Goal: Task Accomplishment & Management: Complete application form

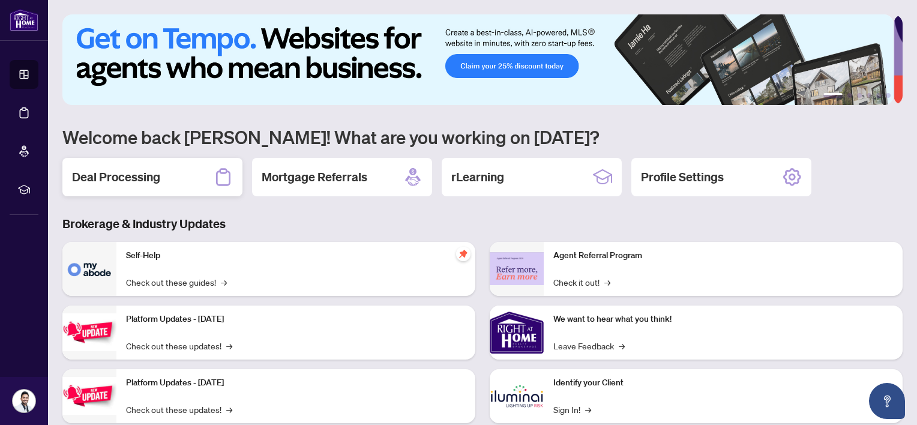
click at [139, 176] on h2 "Deal Processing" at bounding box center [116, 177] width 88 height 17
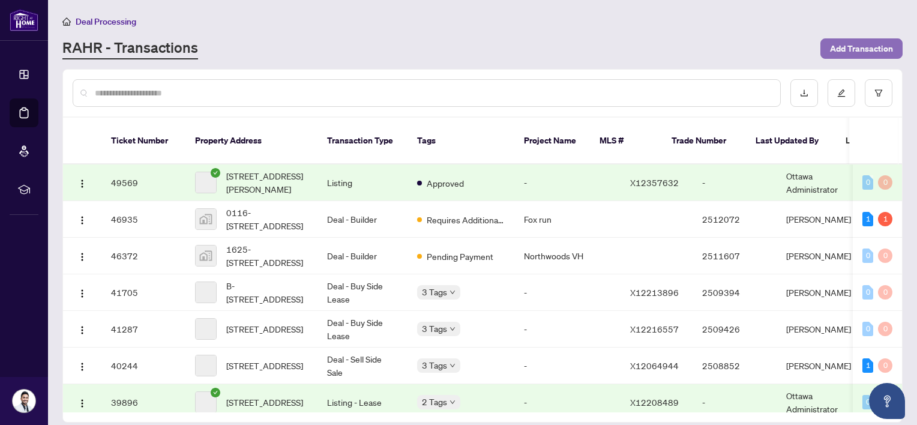
click at [873, 49] on span "Add Transaction" at bounding box center [861, 48] width 63 height 19
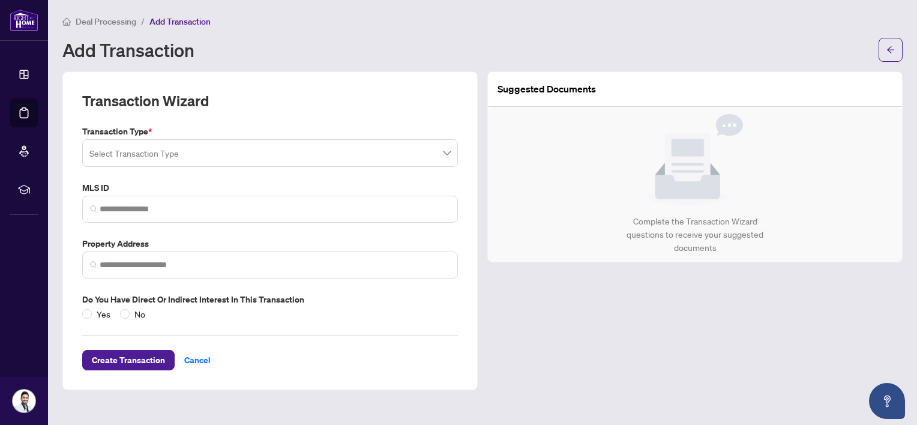
click at [278, 163] on input "search" at bounding box center [264, 155] width 350 height 26
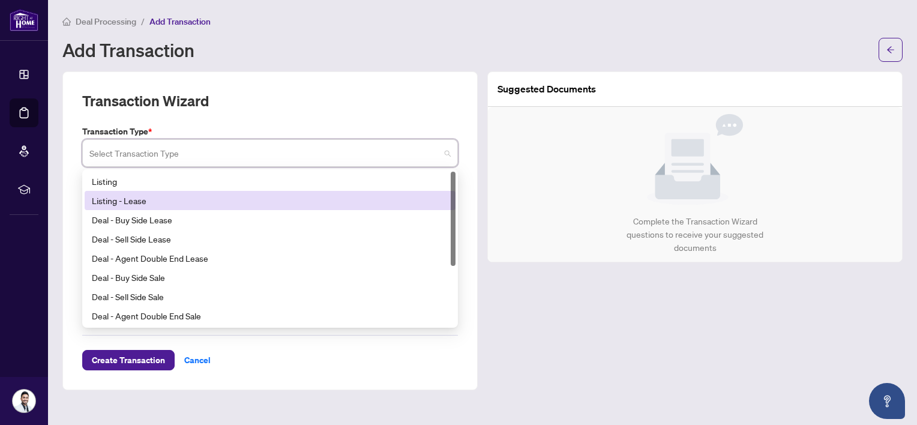
click at [257, 207] on div "Listing - Lease" at bounding box center [270, 200] width 371 height 19
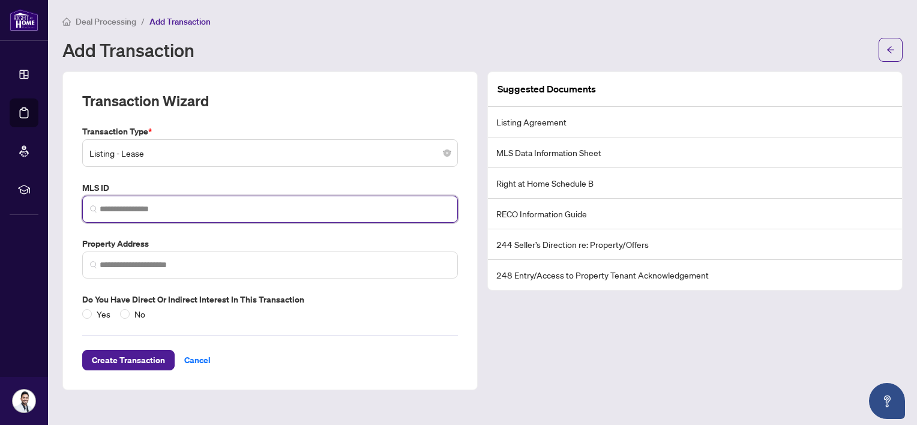
click at [247, 208] on input "search" at bounding box center [275, 209] width 350 height 13
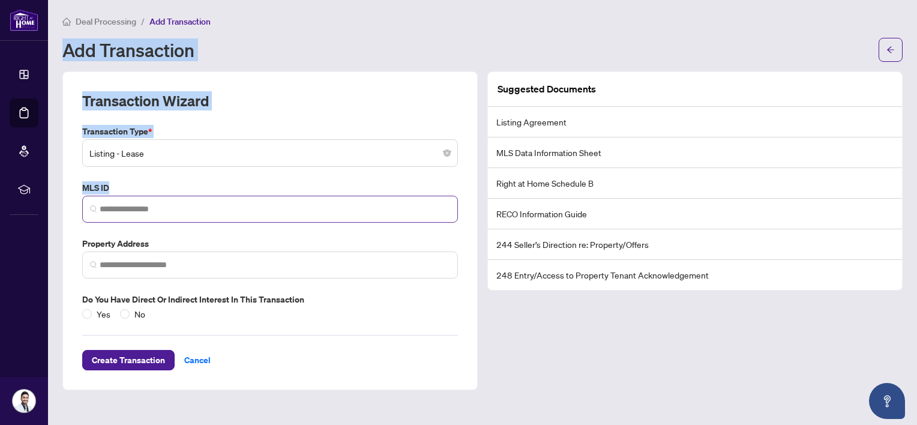
drag, startPoint x: 391, startPoint y: 4, endPoint x: 228, endPoint y: 206, distance: 260.2
click at [228, 206] on main "Deal Processing / Add Transaction Add Transaction Transaction Wizard Transactio…" at bounding box center [482, 212] width 869 height 425
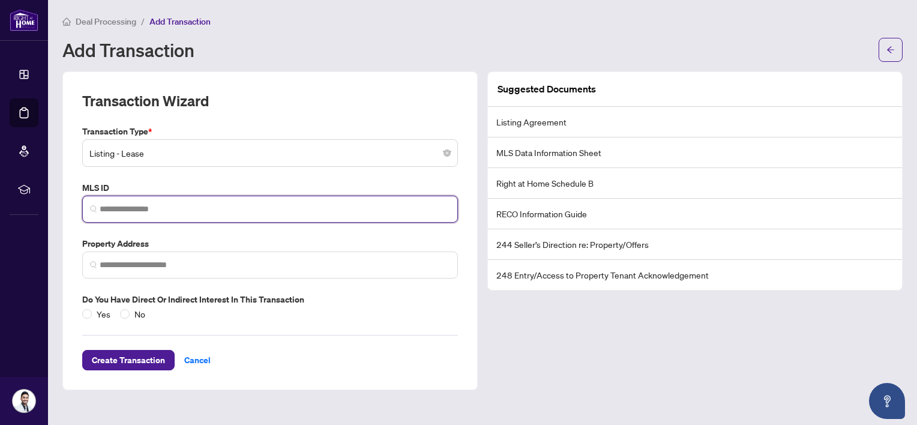
click at [228, 206] on input "search" at bounding box center [275, 209] width 350 height 13
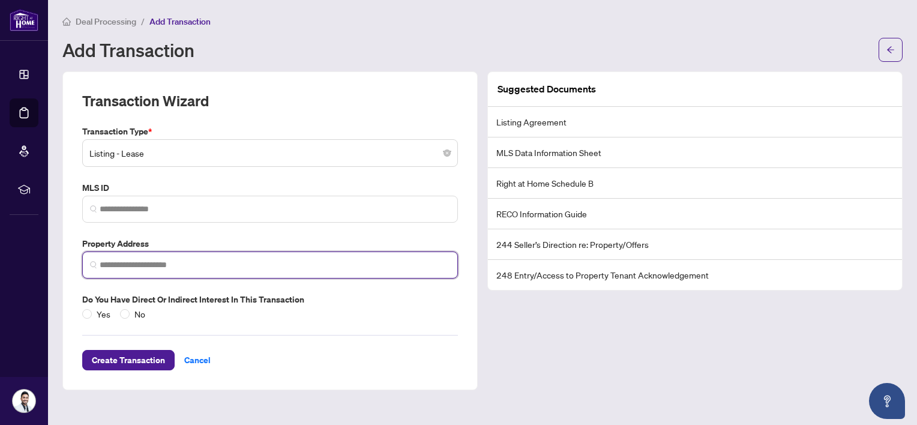
click at [206, 263] on input "search" at bounding box center [275, 265] width 350 height 13
type input "*********"
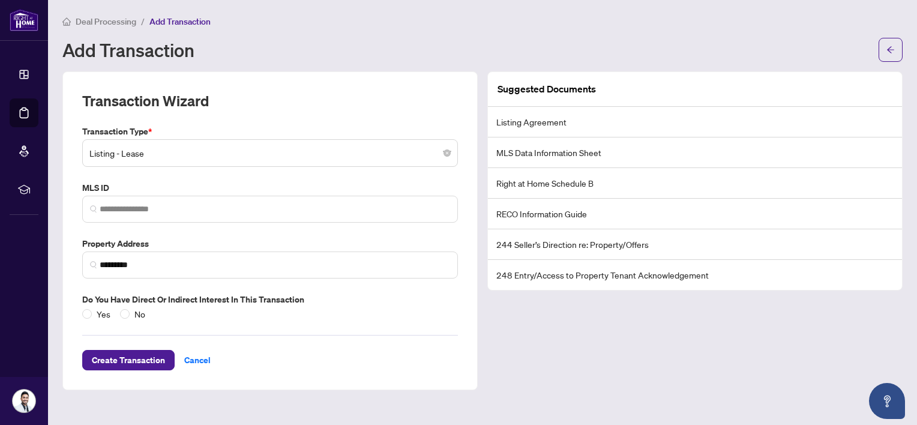
click at [117, 314] on div "Yes No" at bounding box center [116, 313] width 68 height 13
click at [131, 314] on span "No" at bounding box center [140, 313] width 20 height 13
click at [134, 356] on span "Create Transaction" at bounding box center [128, 359] width 73 height 19
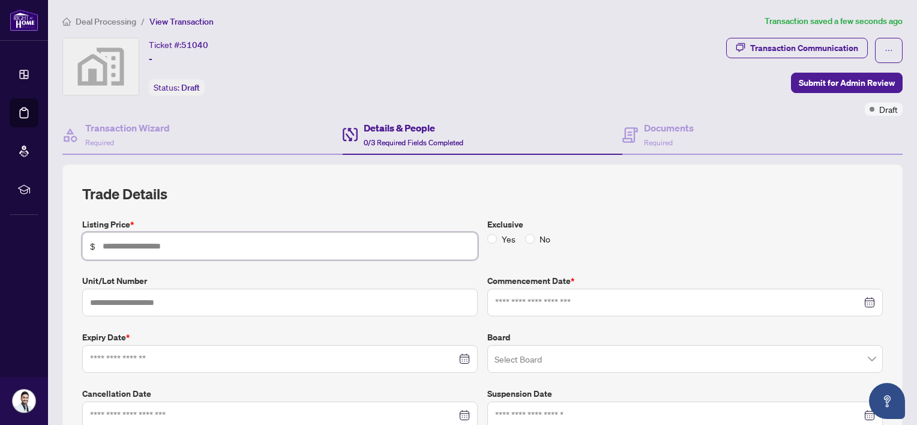
click at [326, 241] on input "text" at bounding box center [286, 245] width 367 height 13
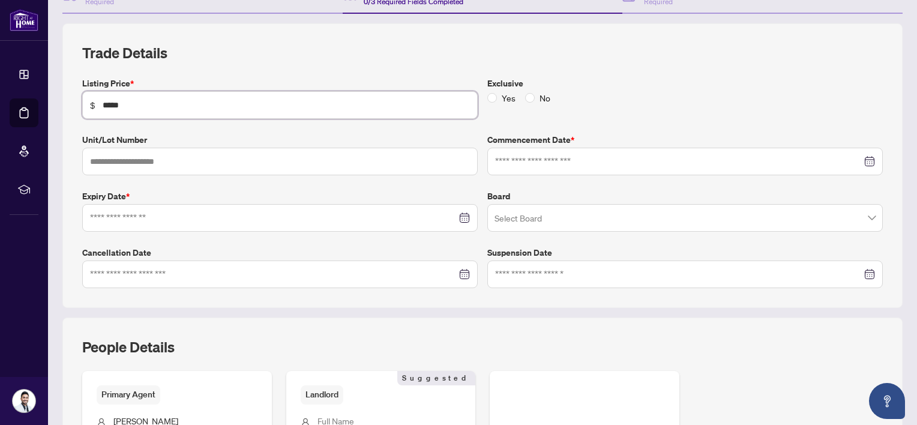
scroll to position [158, 0]
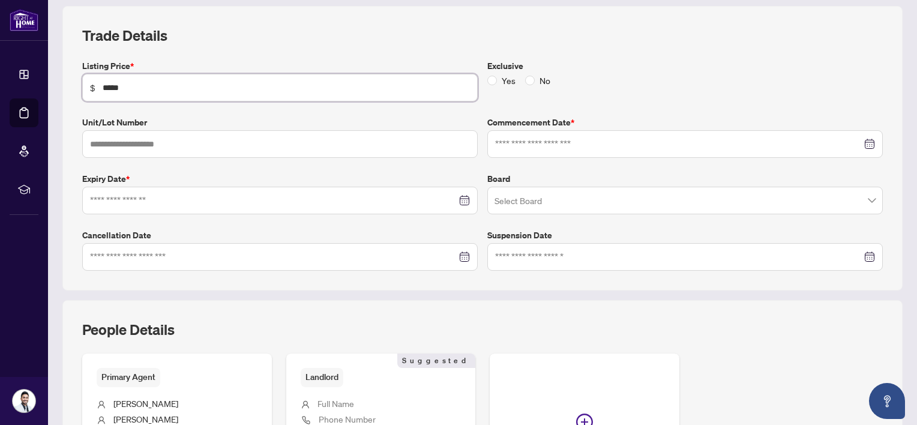
type input "*****"
click at [636, 199] on input "search" at bounding box center [679, 202] width 370 height 26
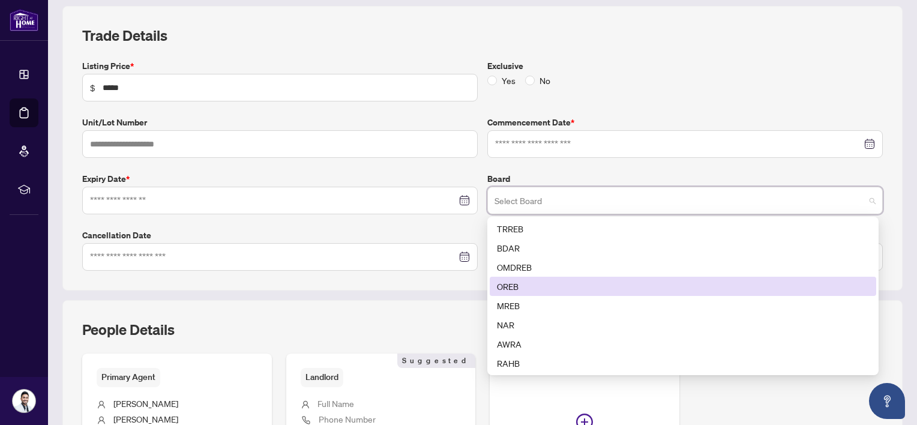
click at [602, 281] on div "OREB" at bounding box center [683, 286] width 372 height 13
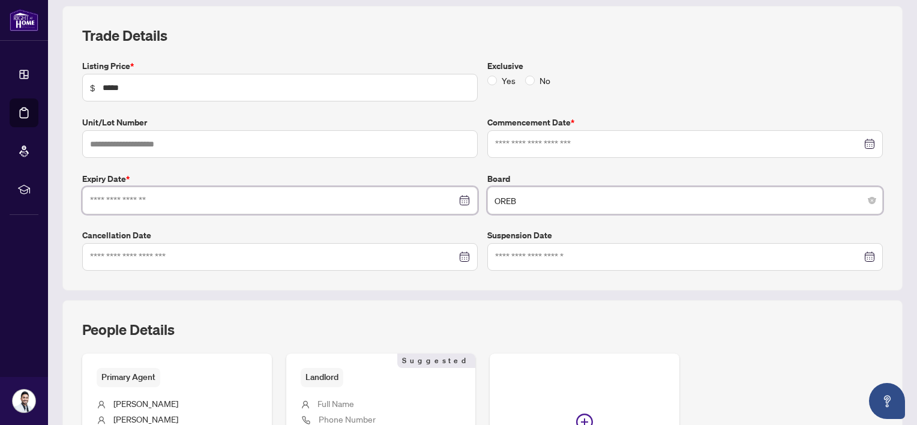
click at [401, 199] on input at bounding box center [273, 200] width 367 height 13
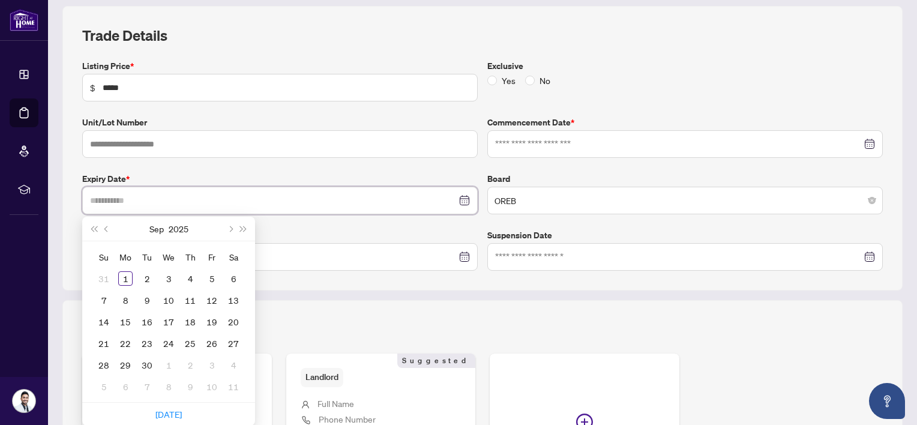
type input "**********"
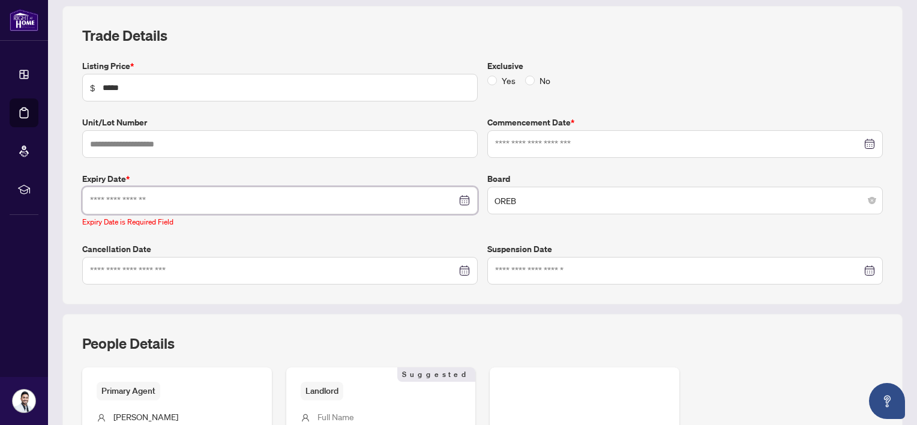
click at [461, 195] on div at bounding box center [280, 200] width 380 height 13
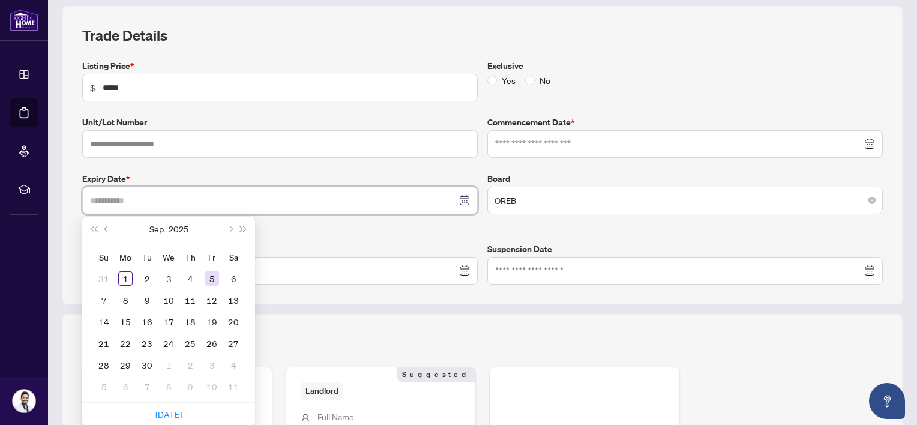
type input "**********"
click at [233, 226] on button "Next month (PageDown)" at bounding box center [229, 229] width 13 height 24
type input "**********"
click at [105, 384] on div "30" at bounding box center [104, 386] width 14 height 14
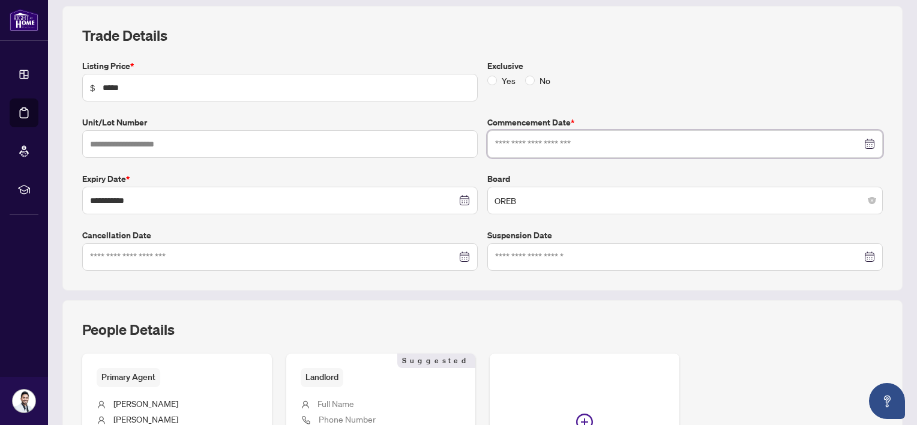
click at [545, 143] on input at bounding box center [678, 143] width 367 height 13
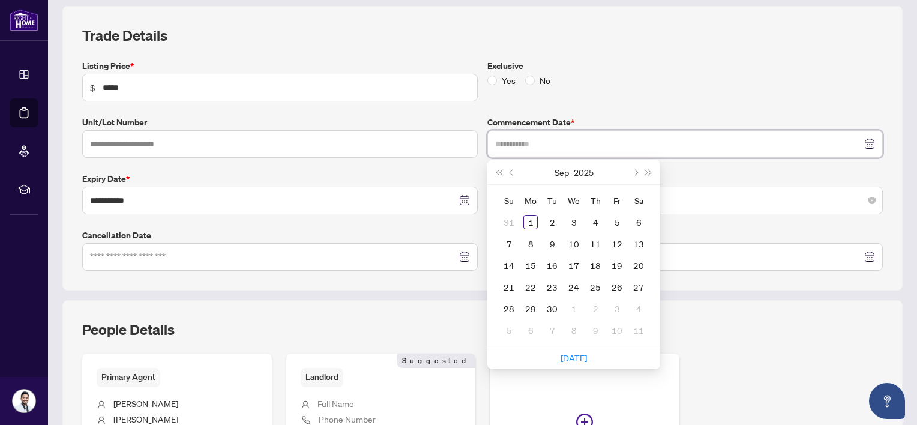
type input "**********"
click at [509, 169] on span "Previous month (PageUp)" at bounding box center [512, 172] width 6 height 6
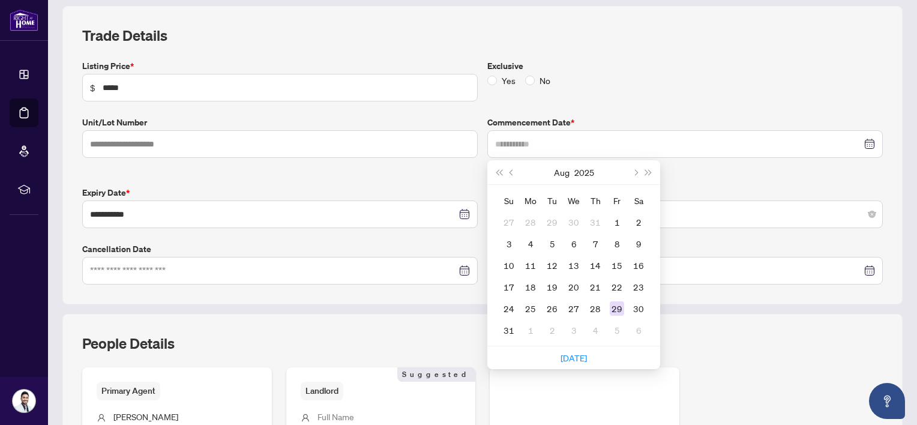
type input "**********"
click at [617, 307] on div "29" at bounding box center [616, 308] width 14 height 14
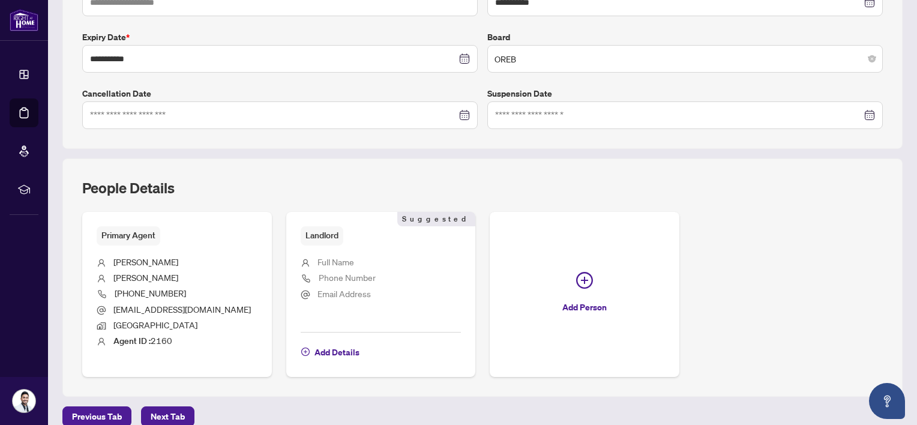
scroll to position [313, 0]
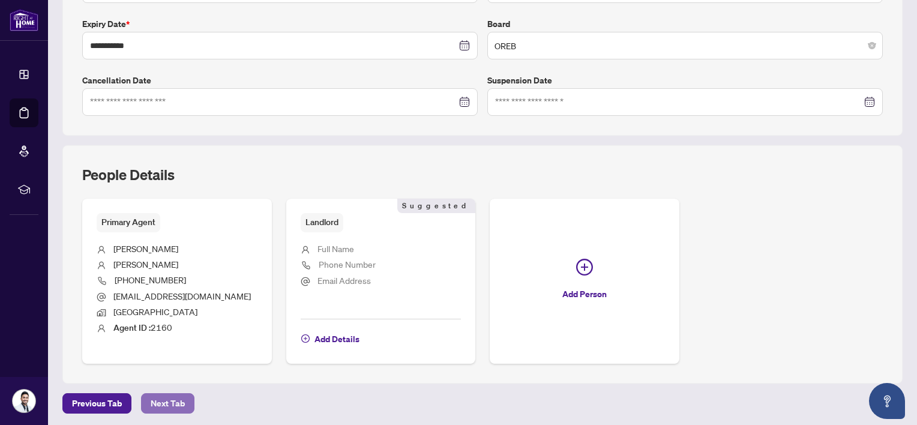
click at [173, 404] on span "Next Tab" at bounding box center [168, 402] width 34 height 19
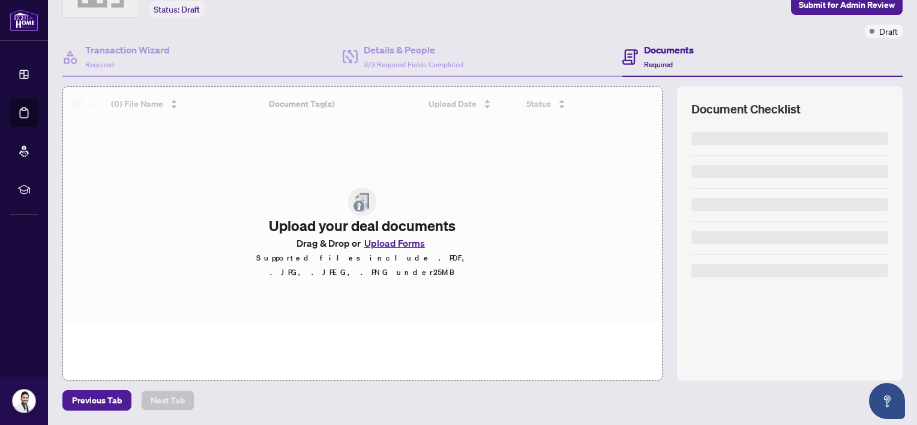
scroll to position [76, 0]
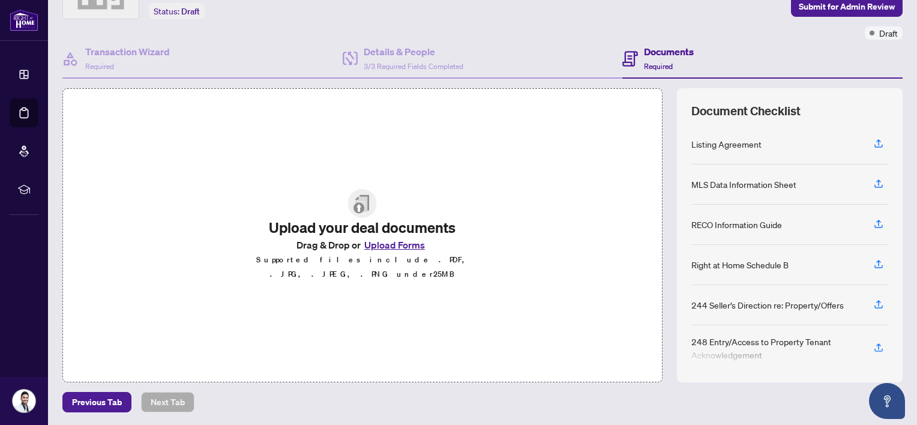
click at [395, 248] on button "Upload Forms" at bounding box center [395, 245] width 68 height 16
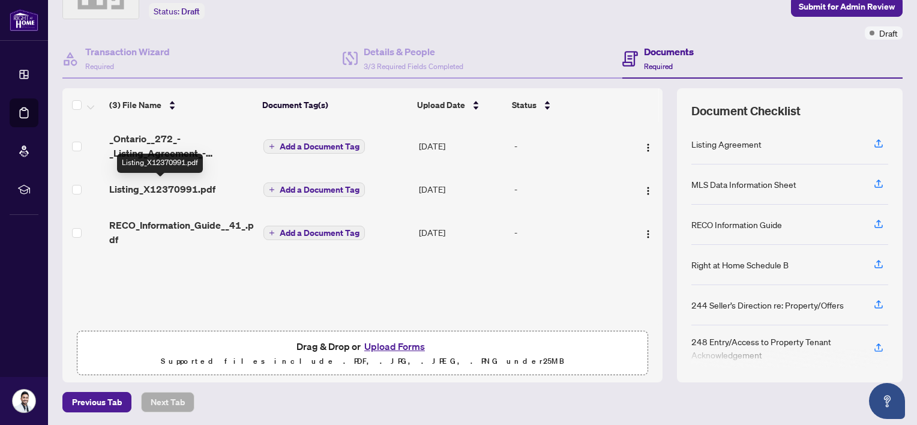
click at [164, 185] on span "Listing_X12370991.pdf" at bounding box center [162, 189] width 106 height 14
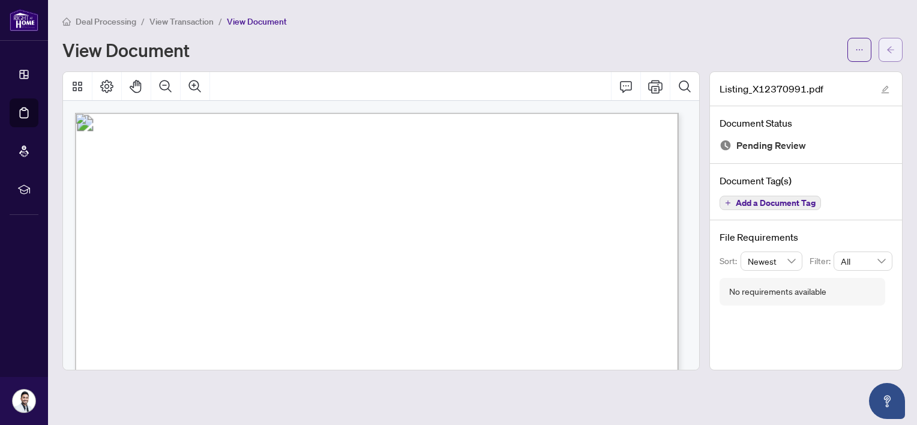
click at [884, 55] on button "button" at bounding box center [890, 50] width 24 height 24
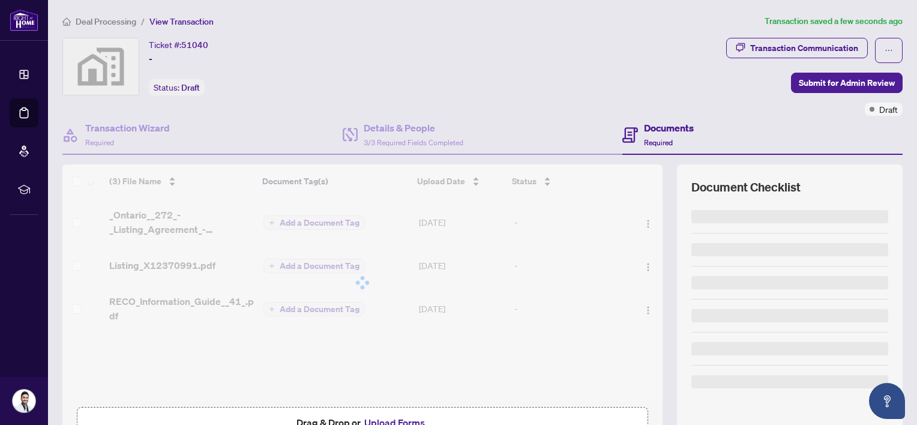
click at [884, 55] on button "button" at bounding box center [889, 50] width 28 height 25
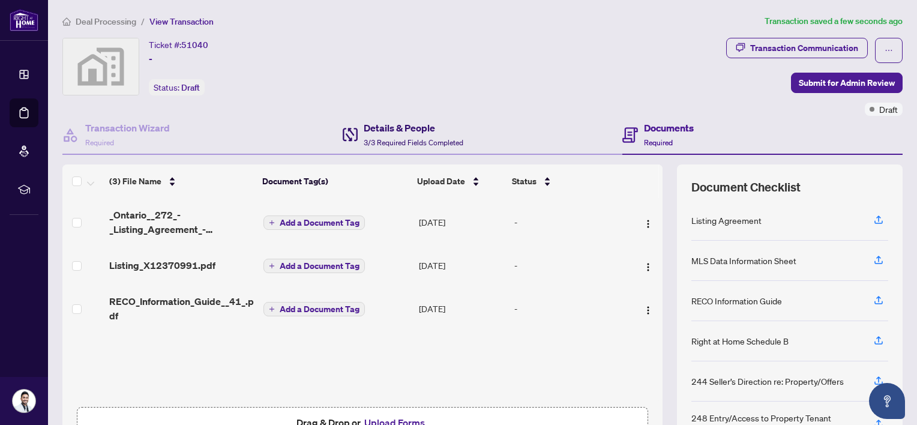
click at [428, 138] on span "3/3 Required Fields Completed" at bounding box center [414, 142] width 100 height 9
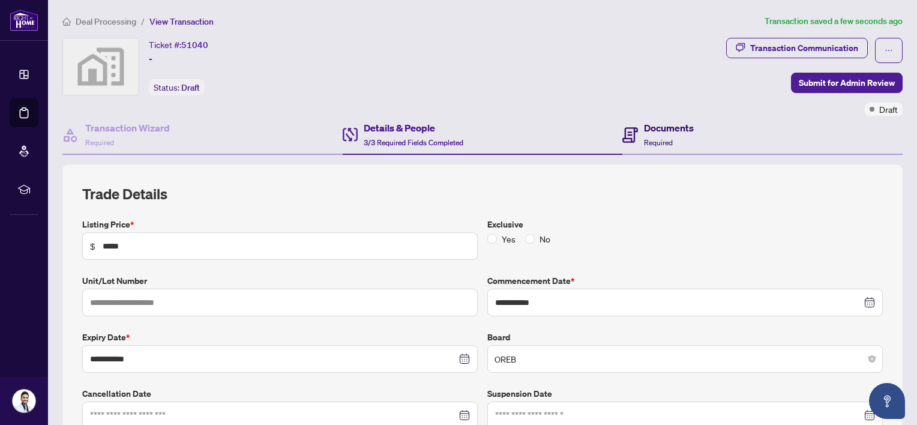
click at [662, 138] on span "Required" at bounding box center [658, 142] width 29 height 9
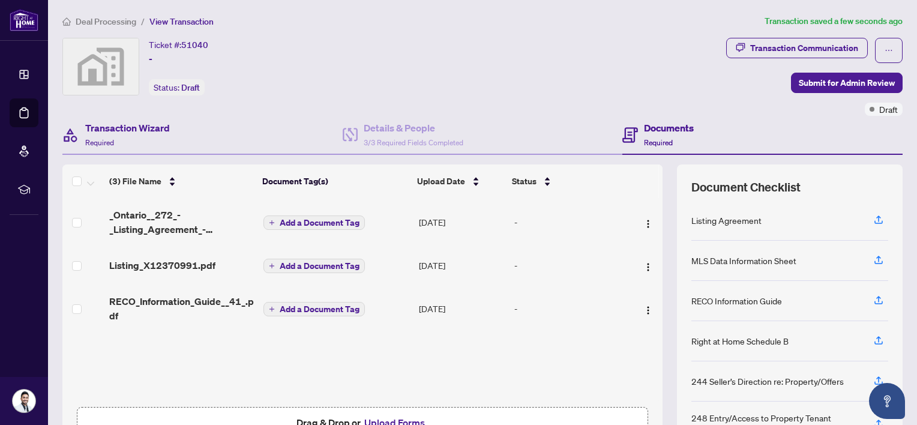
click at [170, 139] on div "Transaction Wizard Required" at bounding box center [202, 135] width 280 height 39
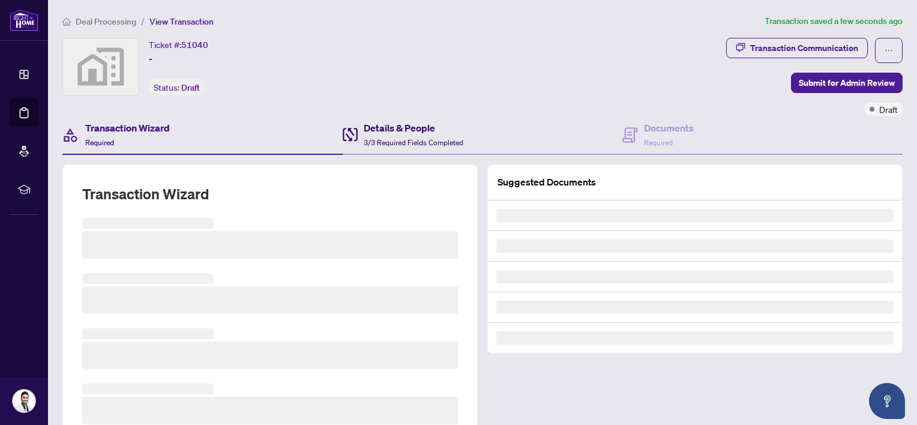
click at [375, 138] on span "3/3 Required Fields Completed" at bounding box center [414, 142] width 100 height 9
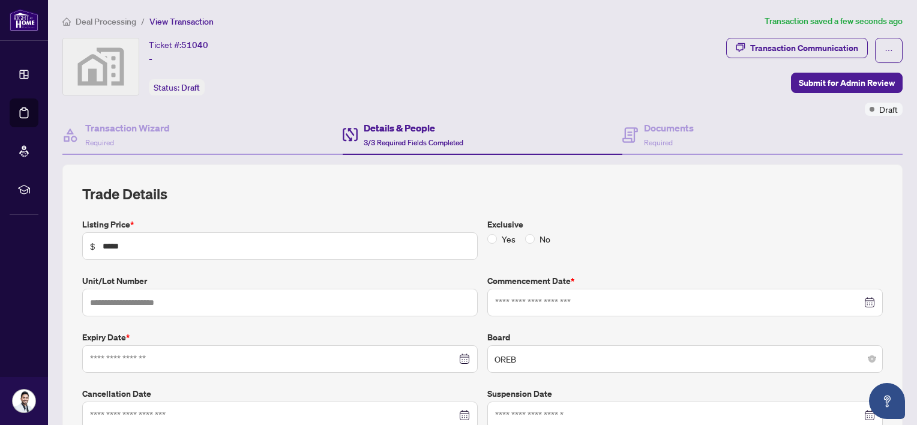
type input "**********"
click at [816, 79] on span "Submit for Admin Review" at bounding box center [846, 82] width 96 height 19
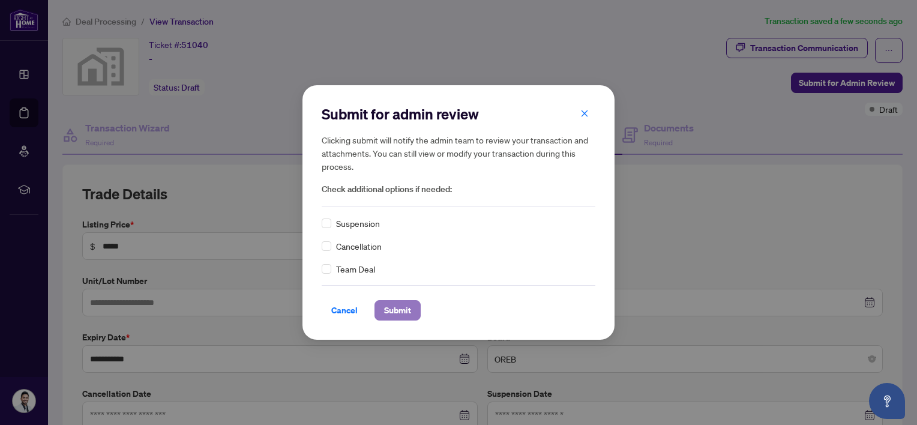
click at [413, 311] on button "Submit" at bounding box center [397, 310] width 46 height 20
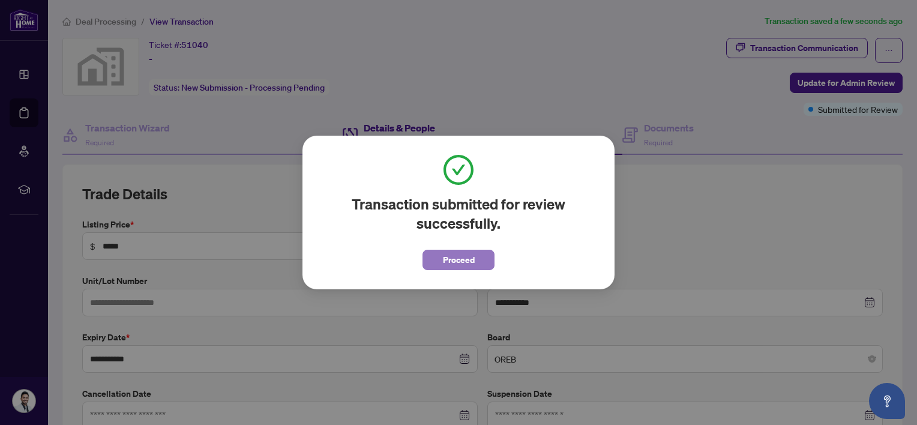
click at [459, 259] on span "Proceed" at bounding box center [459, 259] width 32 height 19
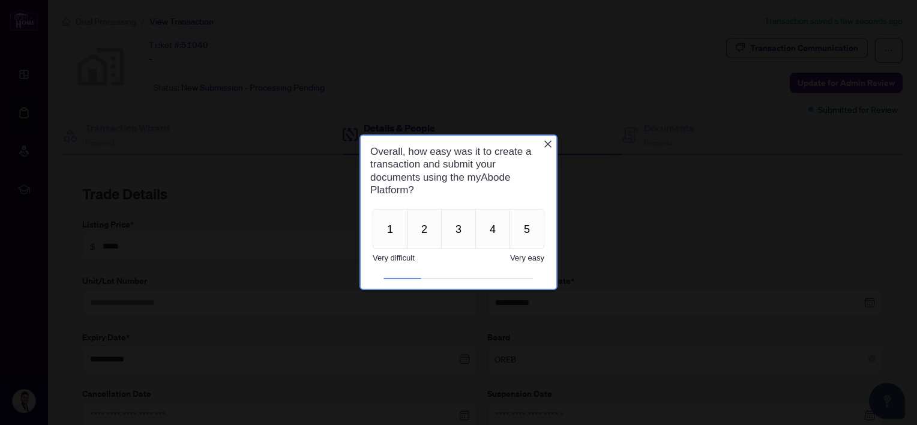
click at [552, 142] on icon "Close button" at bounding box center [548, 144] width 10 height 10
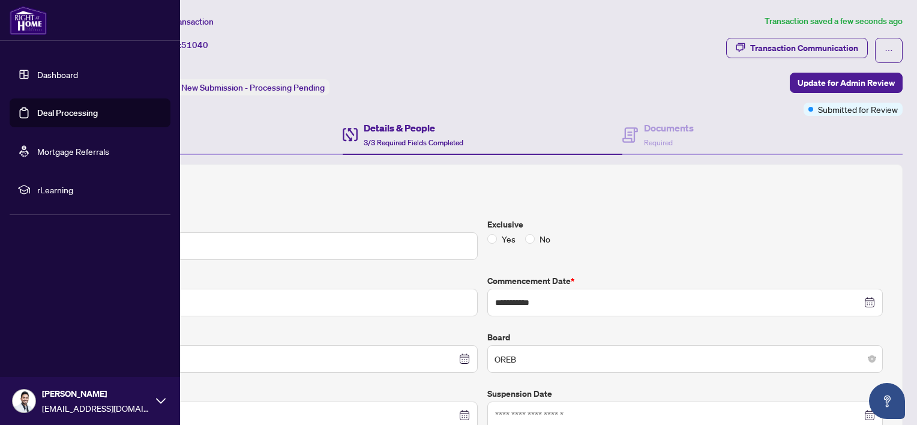
click at [37, 72] on link "Dashboard" at bounding box center [57, 74] width 41 height 11
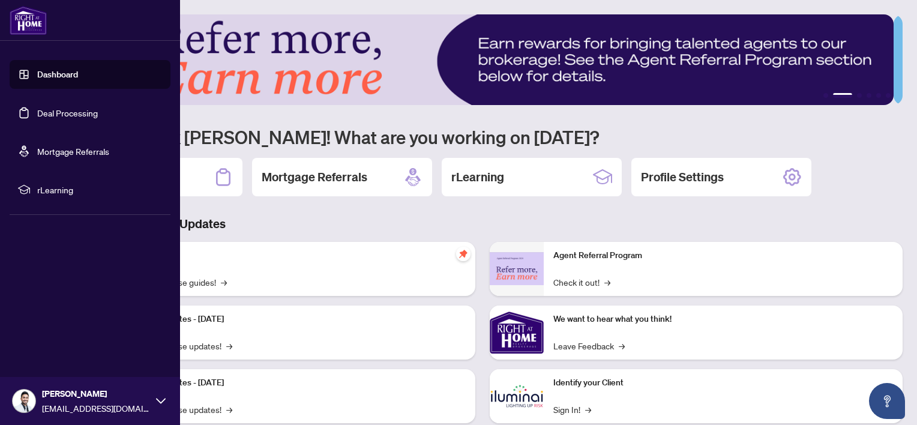
click at [37, 71] on link "Dashboard" at bounding box center [57, 74] width 41 height 11
click at [49, 74] on link "Dashboard" at bounding box center [57, 74] width 41 height 11
